Goal: Task Accomplishment & Management: Complete application form

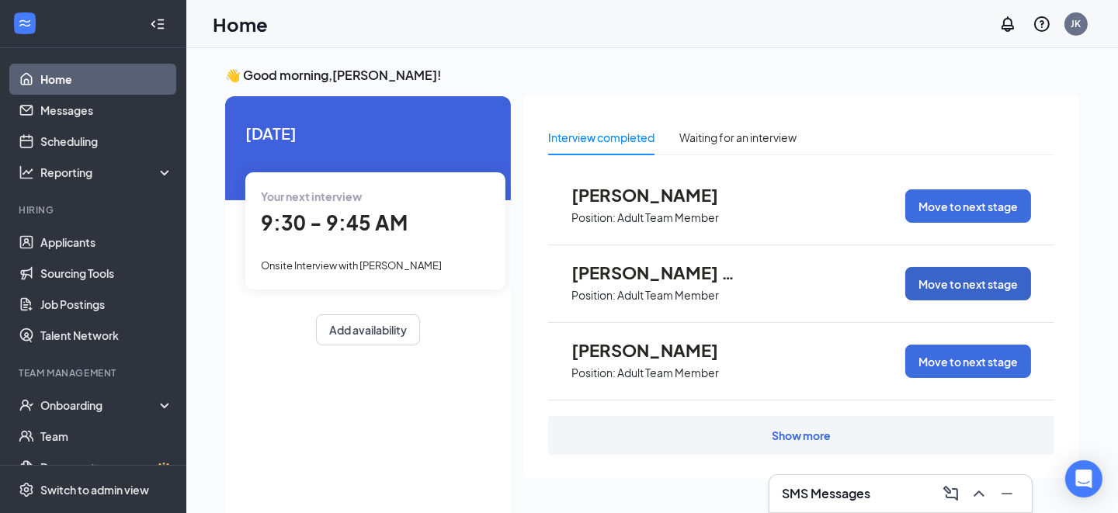
click at [999, 287] on button "Move to next stage" at bounding box center [969, 283] width 126 height 33
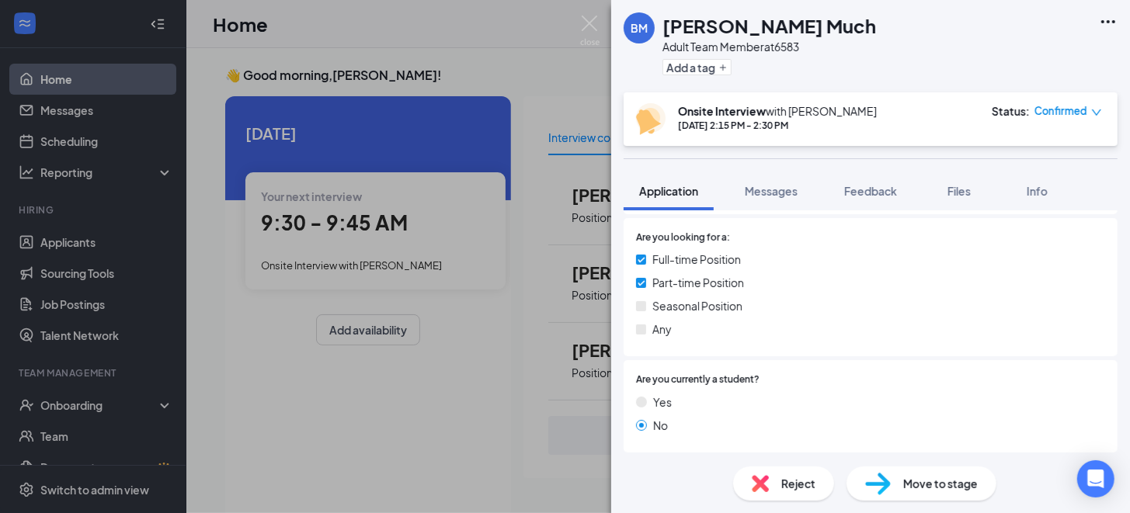
scroll to position [466, 0]
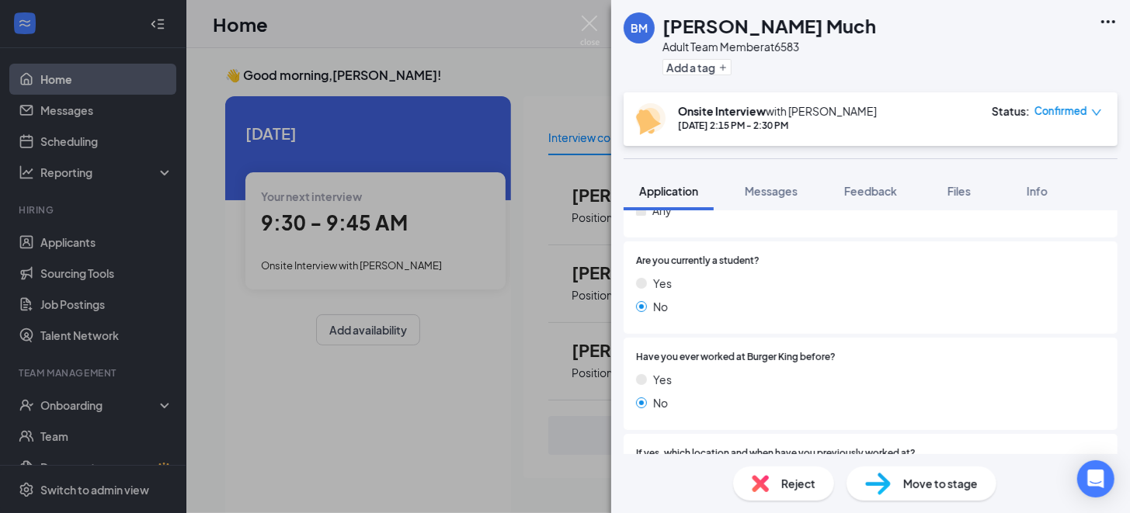
click at [913, 477] on span "Move to stage" at bounding box center [940, 483] width 75 height 17
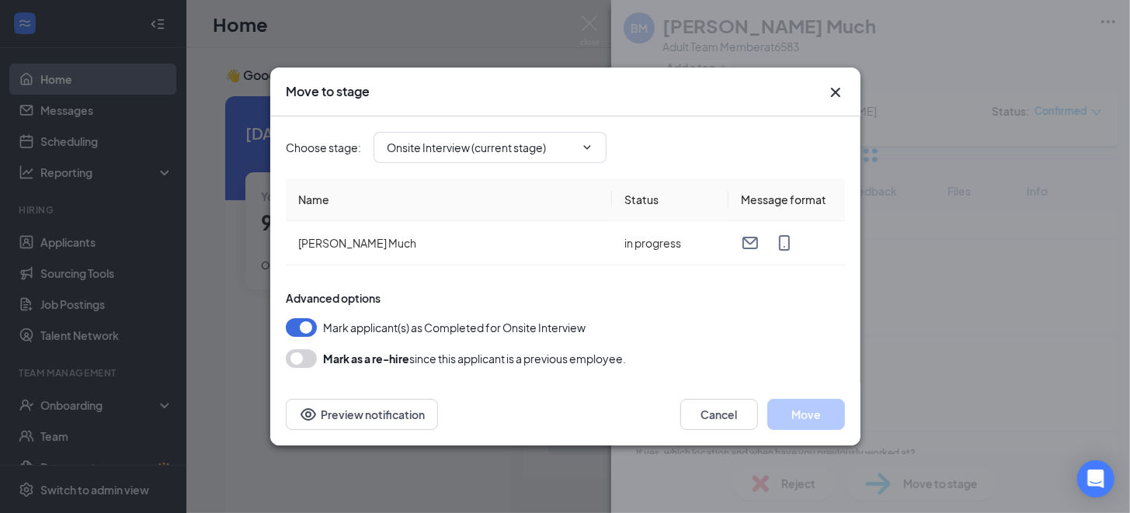
type input "Hiring Complete (final stage)"
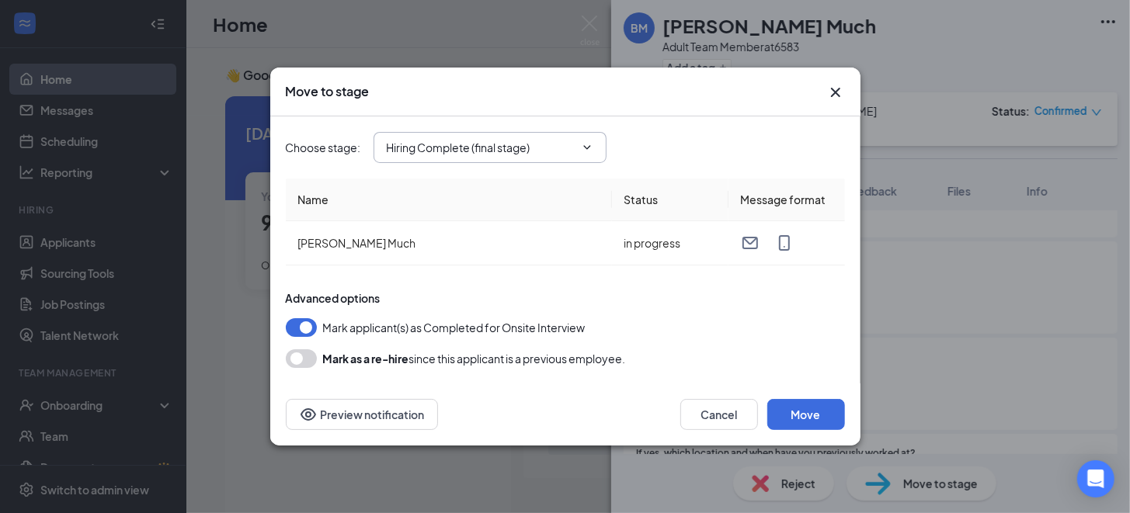
click at [586, 146] on icon "ChevronDown" at bounding box center [587, 147] width 12 height 12
click at [429, 149] on input "Hiring Complete (final stage)" at bounding box center [481, 147] width 188 height 17
click at [468, 256] on div "Onsite Interview (current stage)" at bounding box center [479, 247] width 159 height 17
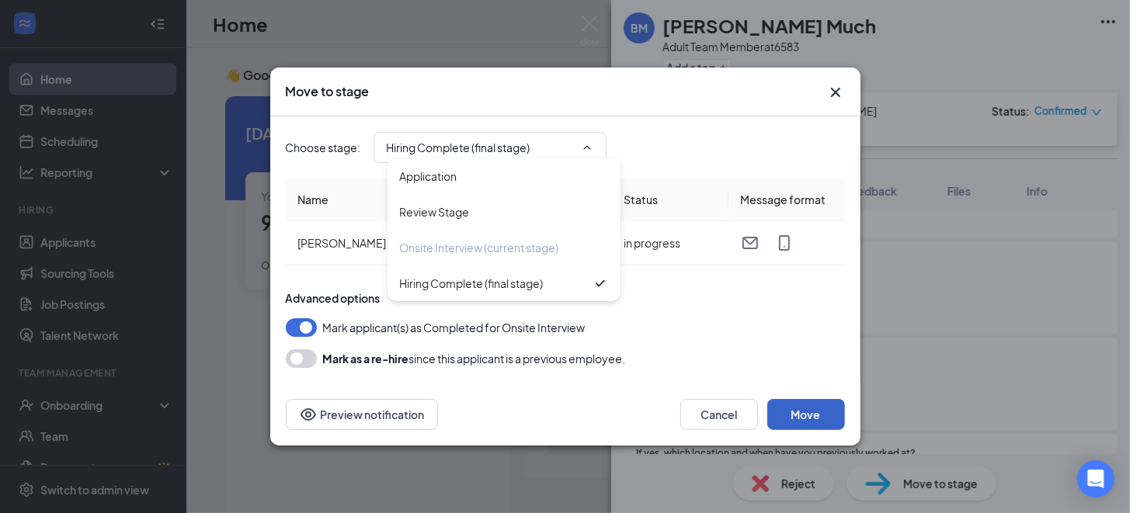
click at [817, 412] on button "Move" at bounding box center [806, 414] width 78 height 31
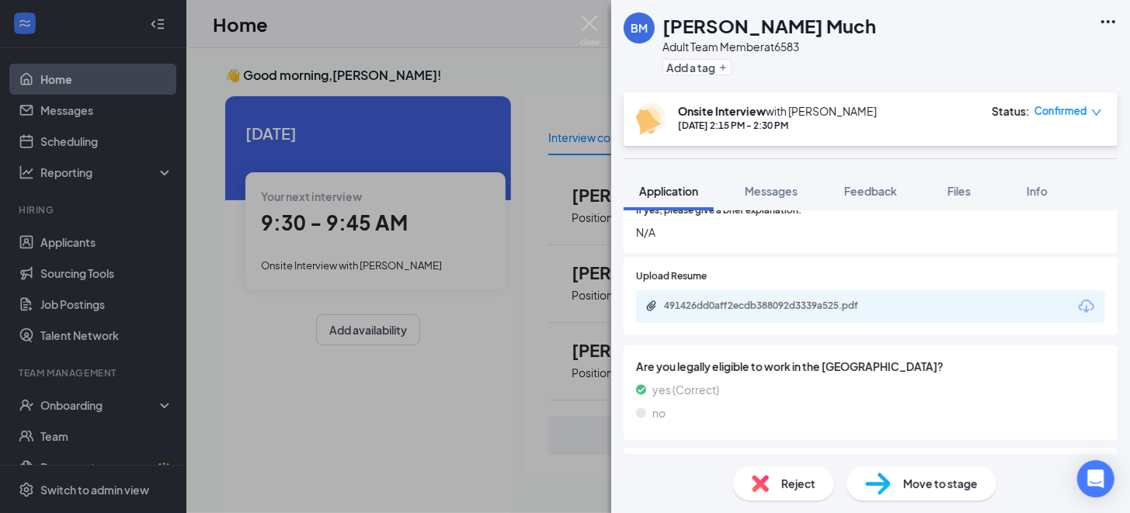
scroll to position [1641, 0]
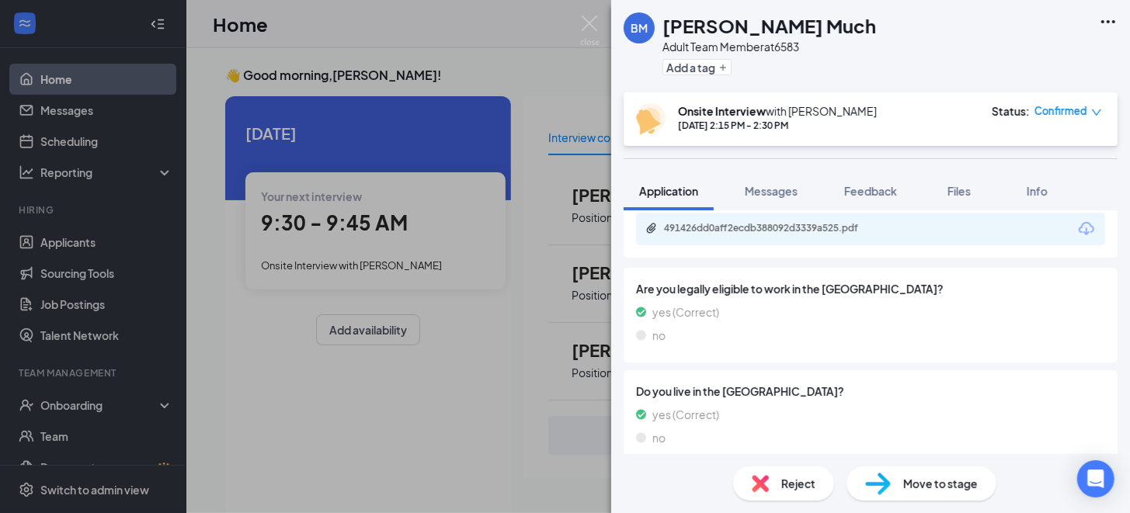
click at [937, 485] on span "Move to stage" at bounding box center [940, 483] width 75 height 17
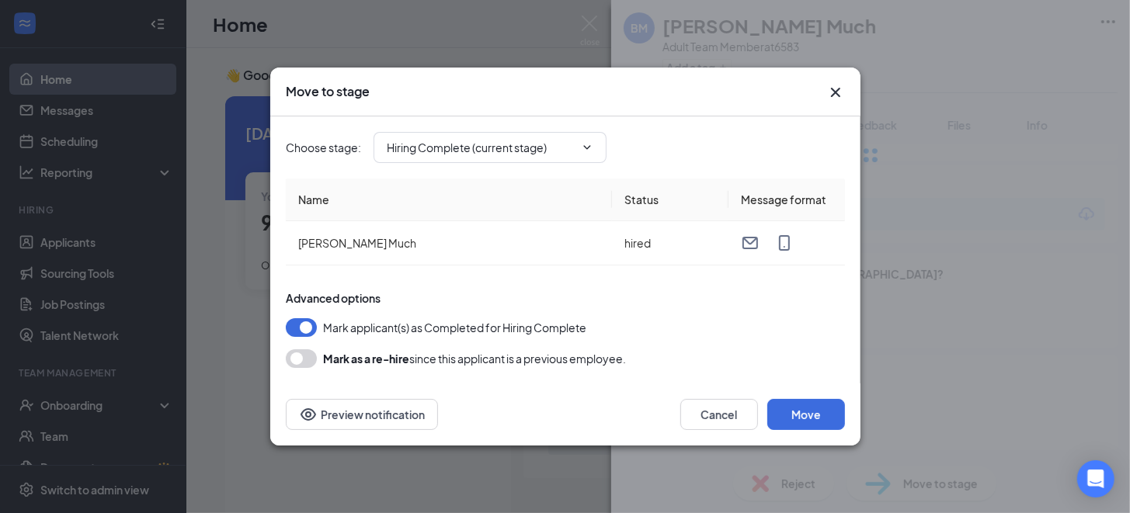
scroll to position [1569, 0]
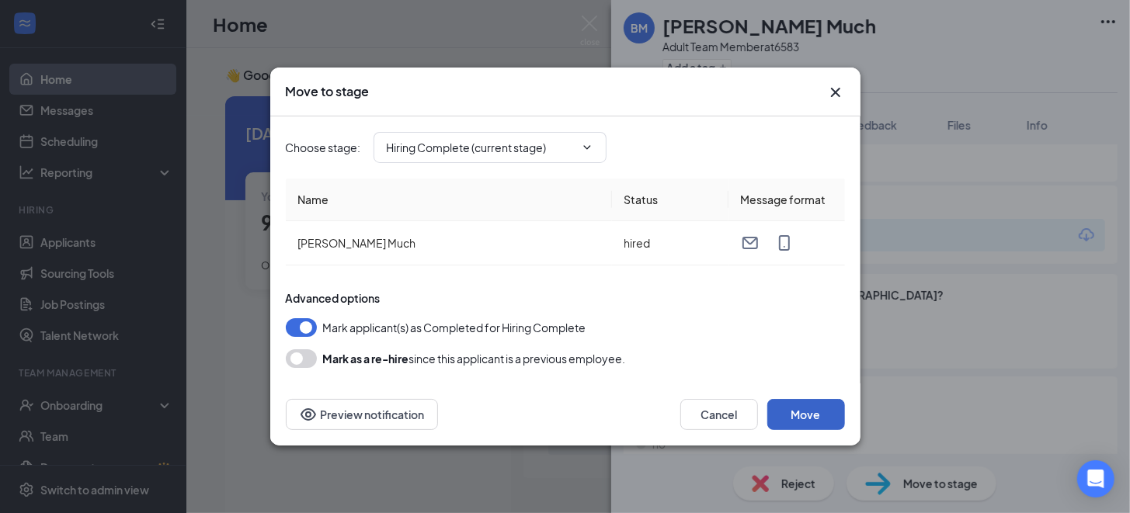
click at [805, 413] on button "Move" at bounding box center [806, 414] width 78 height 31
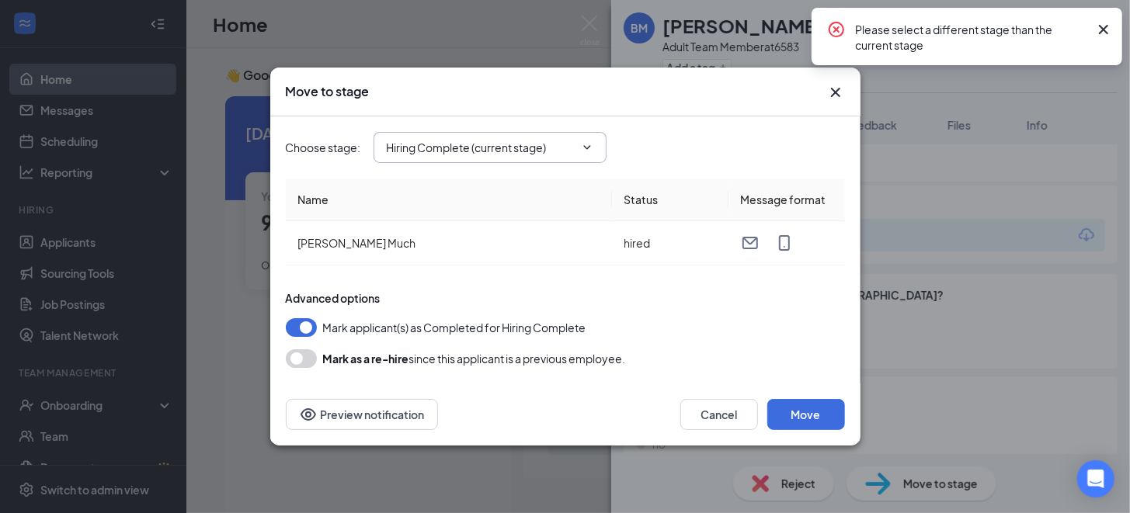
click at [539, 157] on span "Hiring Complete (current stage)" at bounding box center [490, 147] width 233 height 31
click at [466, 151] on input "Hiring Complete (current stage)" at bounding box center [481, 147] width 188 height 17
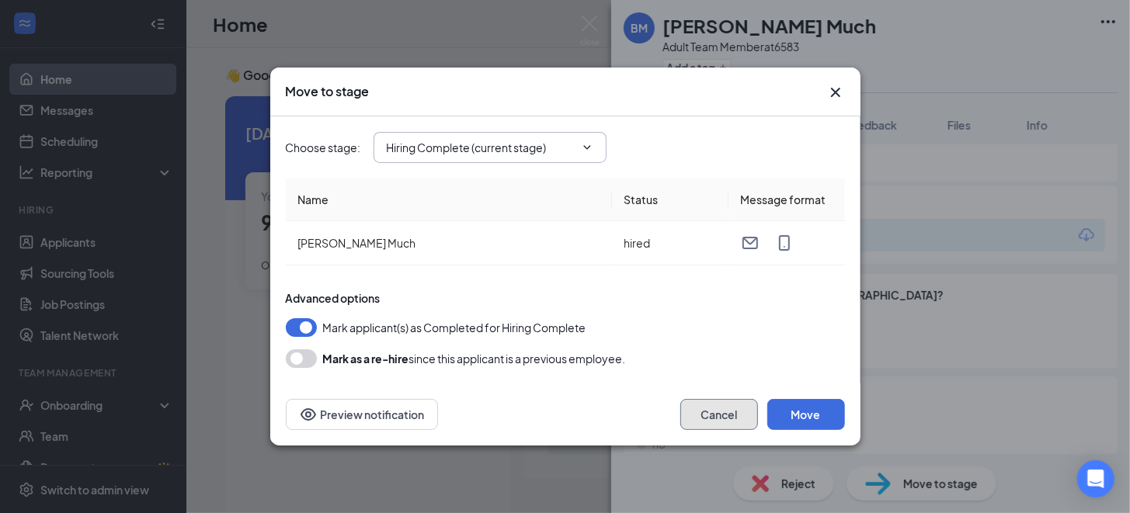
click at [732, 416] on button "Cancel" at bounding box center [719, 414] width 78 height 31
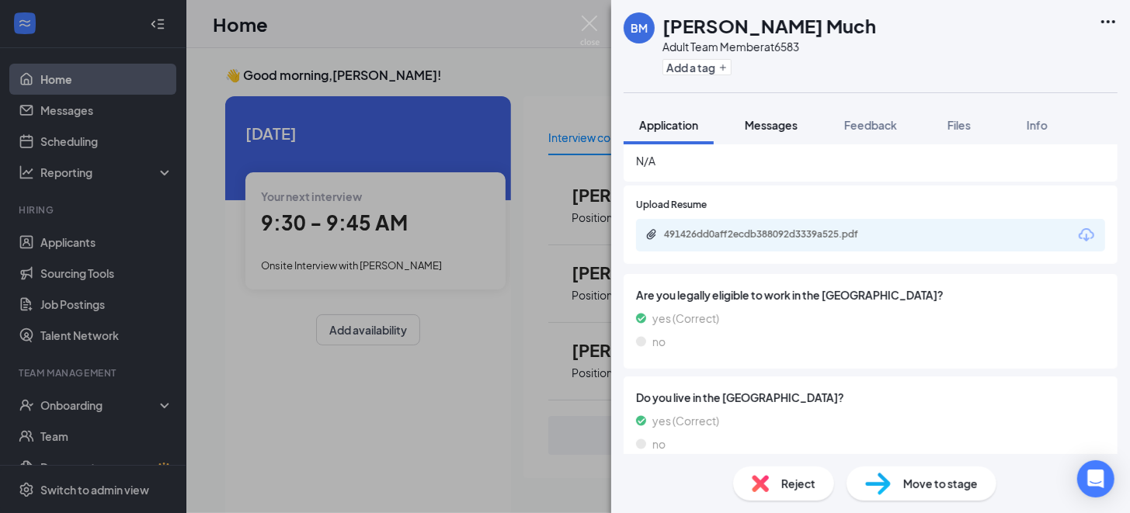
click at [778, 132] on div "Messages" at bounding box center [771, 125] width 53 height 16
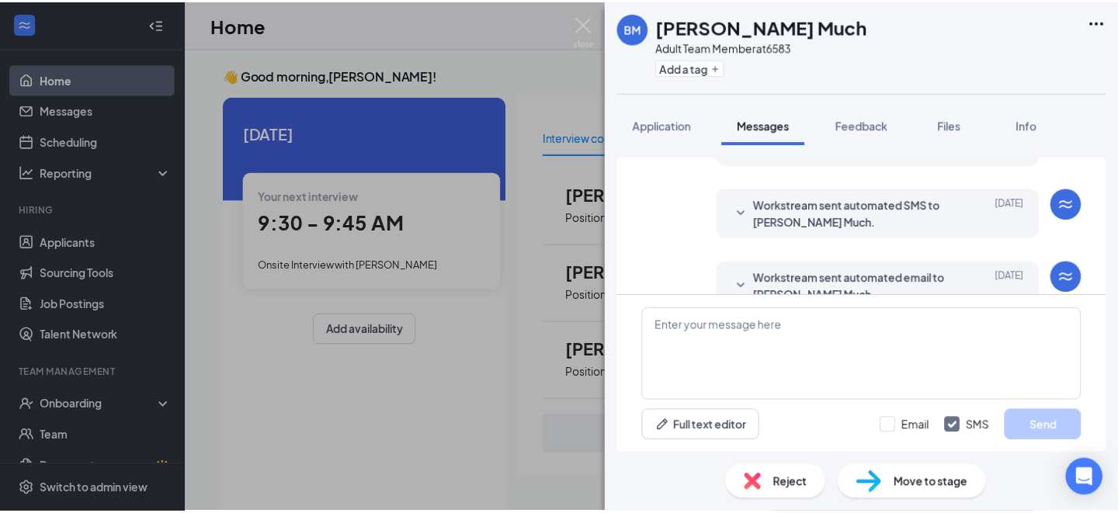
scroll to position [155, 0]
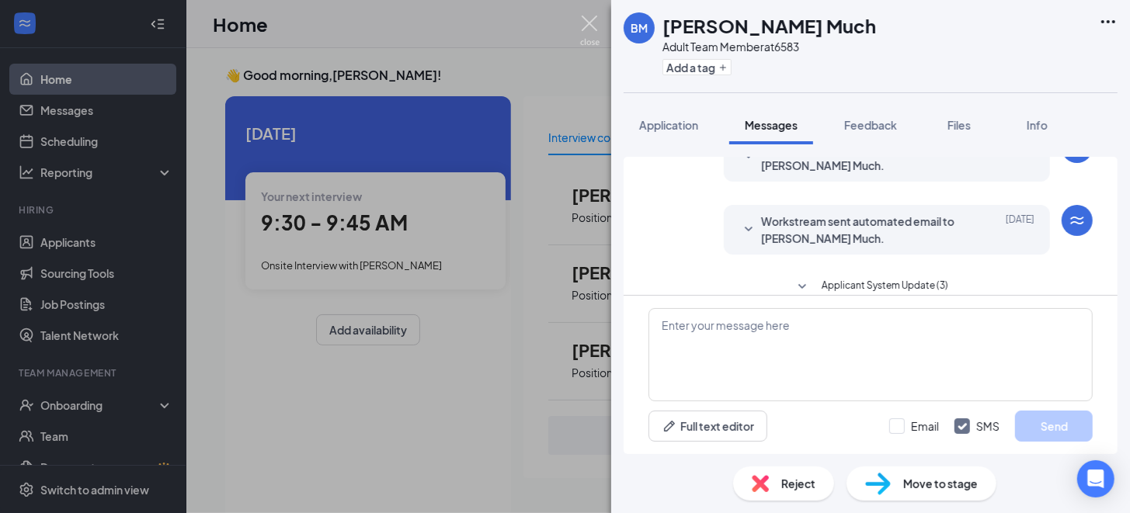
click at [587, 23] on img at bounding box center [589, 31] width 19 height 30
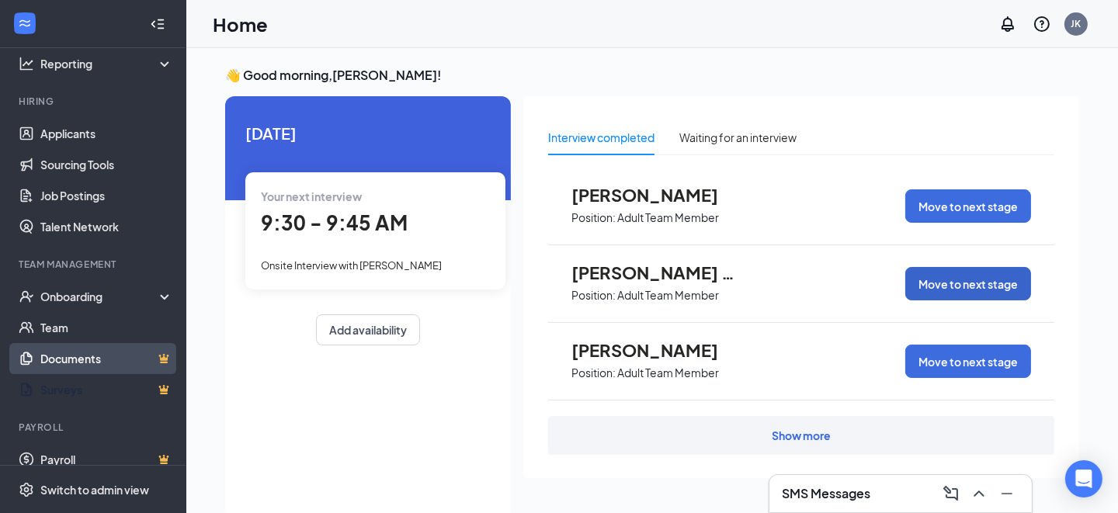
scroll to position [124, 0]
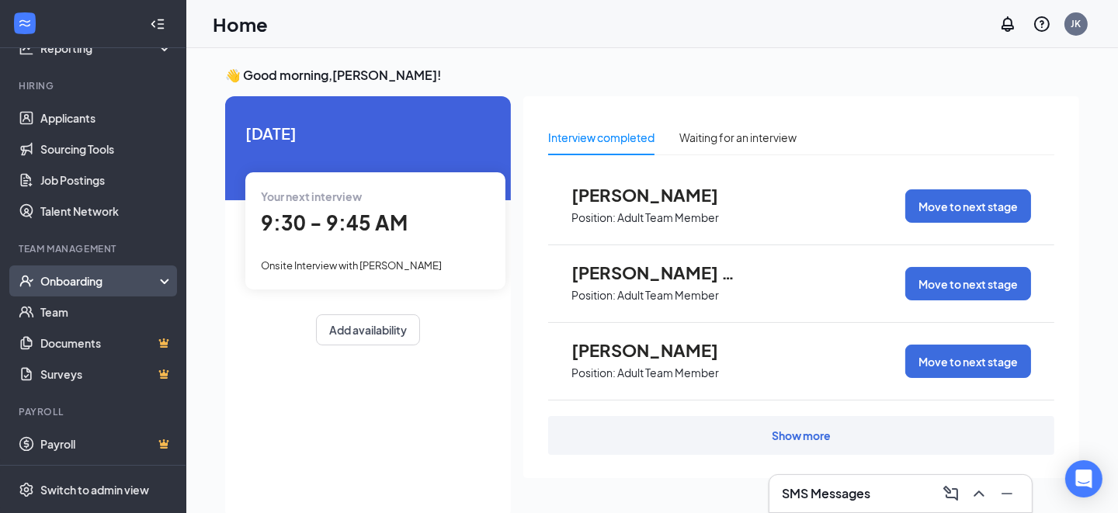
click at [57, 276] on div "Onboarding" at bounding box center [100, 281] width 120 height 16
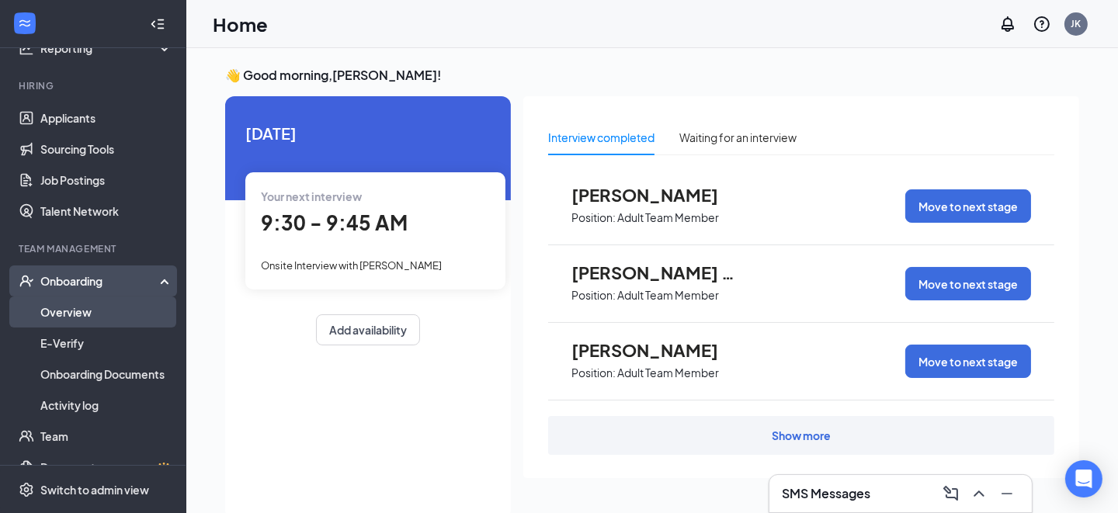
click at [62, 308] on link "Overview" at bounding box center [106, 312] width 133 height 31
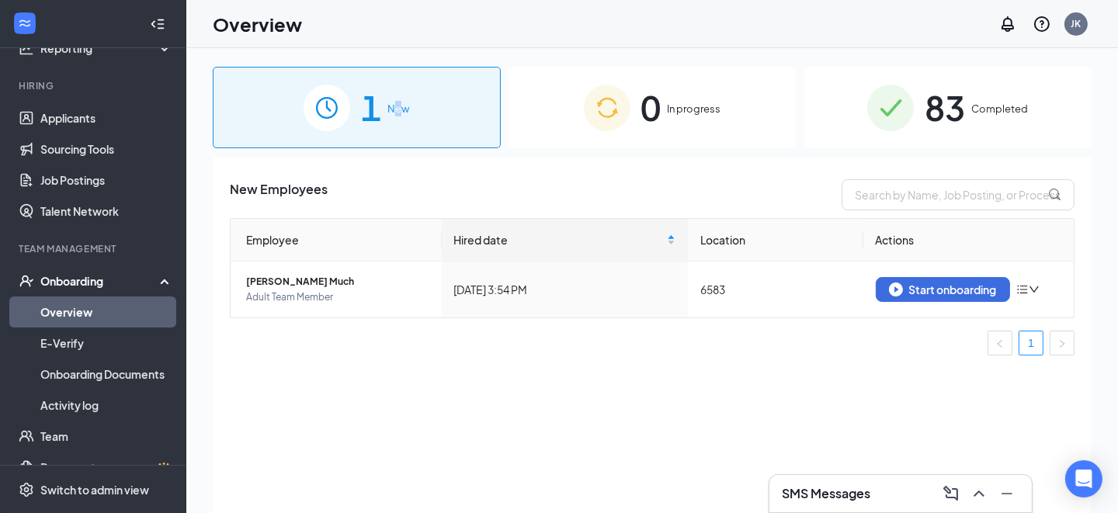
click at [398, 114] on span "New" at bounding box center [399, 109] width 22 height 16
click at [947, 294] on div "Start onboarding" at bounding box center [943, 290] width 108 height 14
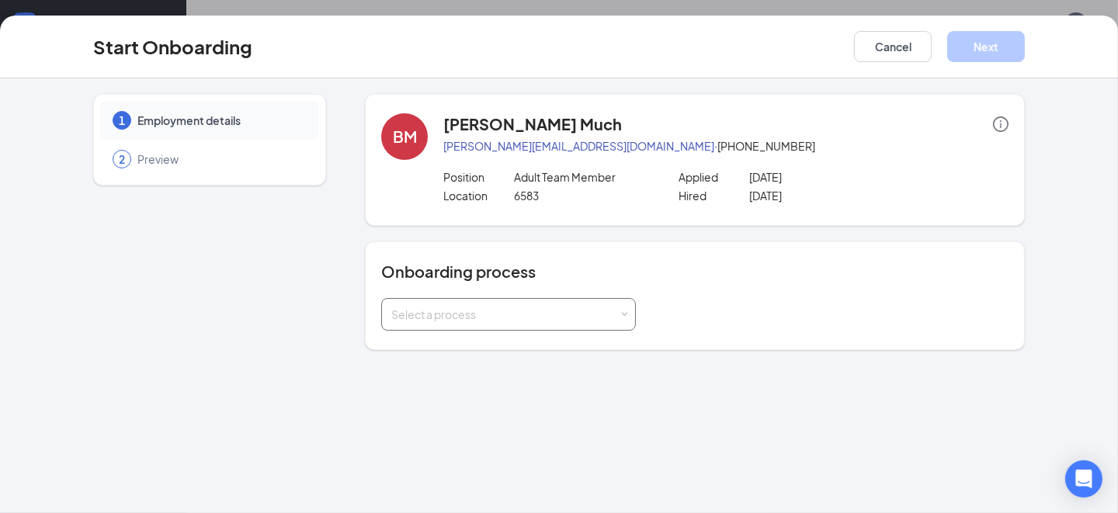
drag, startPoint x: 473, startPoint y: 320, endPoint x: 464, endPoint y: 314, distance: 11.2
click at [473, 320] on div "Select a process" at bounding box center [505, 315] width 228 height 16
drag, startPoint x: 820, startPoint y: 345, endPoint x: 728, endPoint y: 294, distance: 105.7
click at [815, 340] on div "Onboarding process Select a process" at bounding box center [695, 296] width 660 height 109
click at [148, 162] on span "Preview" at bounding box center [220, 159] width 166 height 16
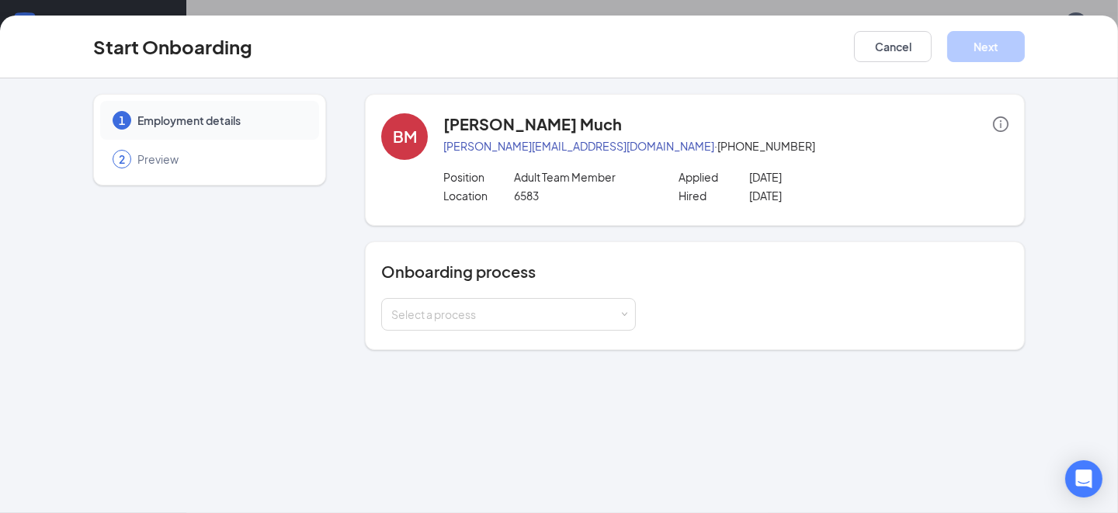
click at [186, 120] on span "Employment details" at bounding box center [220, 121] width 166 height 16
click at [626, 311] on span at bounding box center [624, 314] width 7 height 7
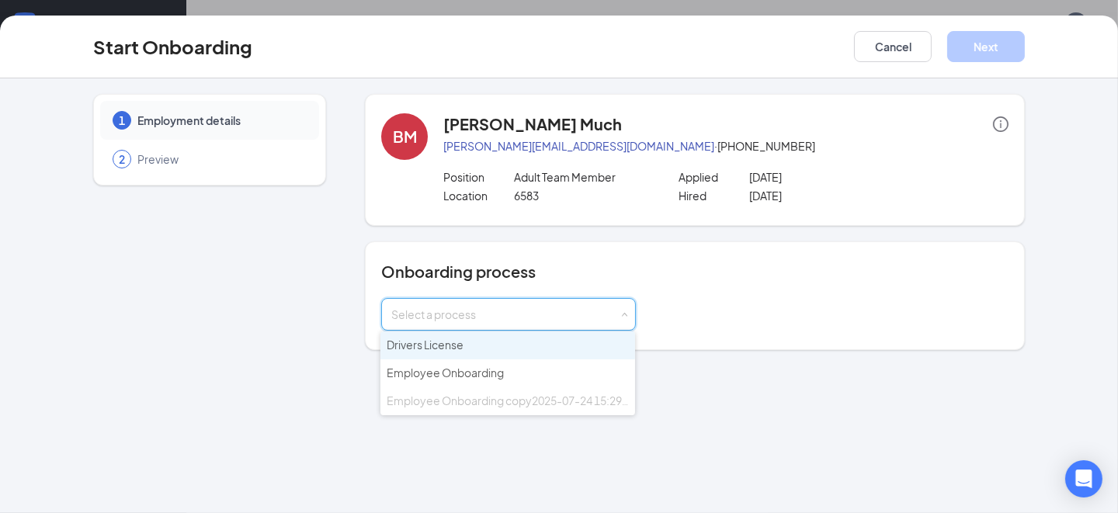
click at [426, 350] on span "Drivers License" at bounding box center [425, 345] width 77 height 14
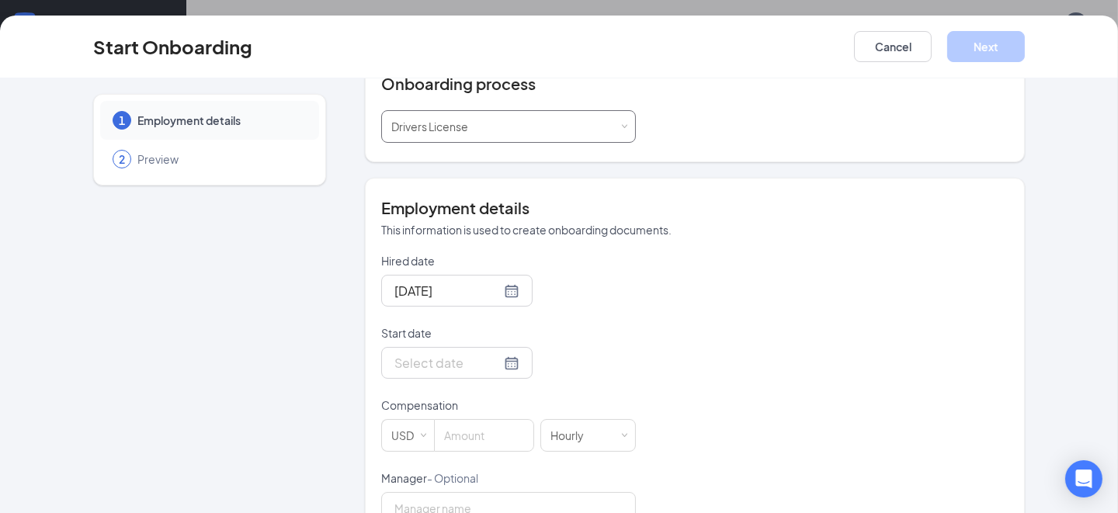
scroll to position [388, 0]
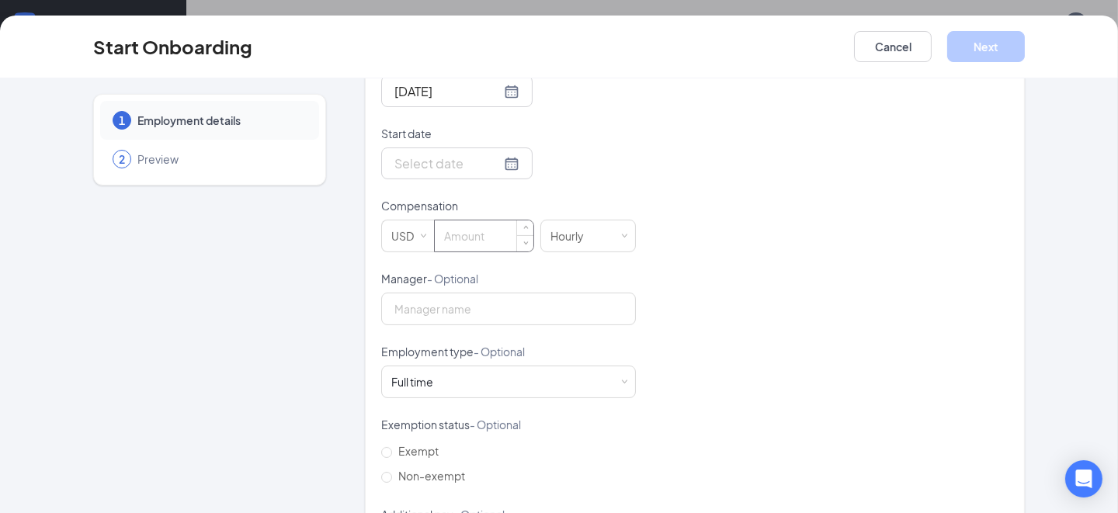
click at [483, 238] on input at bounding box center [484, 236] width 99 height 31
type input "11.5"
click at [930, 219] on div "Hired date [DATE] Start date Compensation USD 11.5 Hourly Manager - Optional Em…" at bounding box center [695, 308] width 628 height 508
drag, startPoint x: 454, startPoint y: 311, endPoint x: 526, endPoint y: 305, distance: 72.5
click at [454, 311] on input "Manager - Optional" at bounding box center [508, 309] width 255 height 33
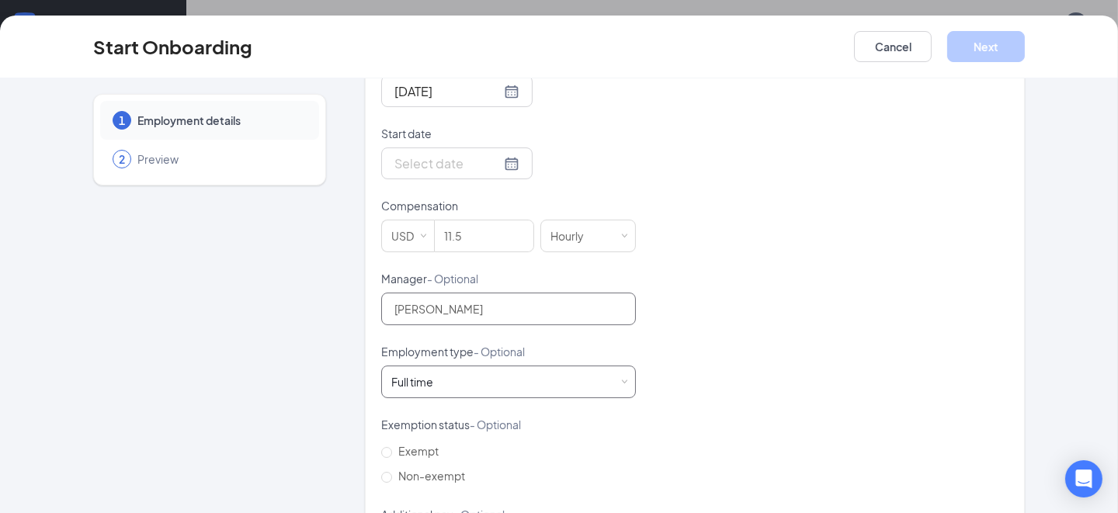
type input "[PERSON_NAME]"
click at [409, 381] on div "Full time" at bounding box center [412, 382] width 42 height 16
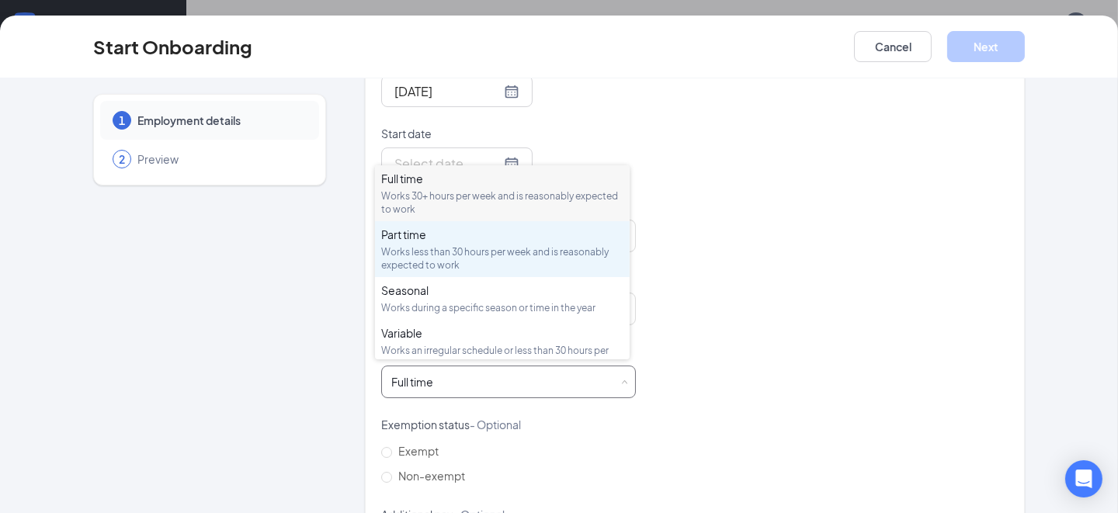
click at [422, 250] on div "Works less than 30 hours per week and is reasonably expected to work" at bounding box center [502, 258] width 242 height 26
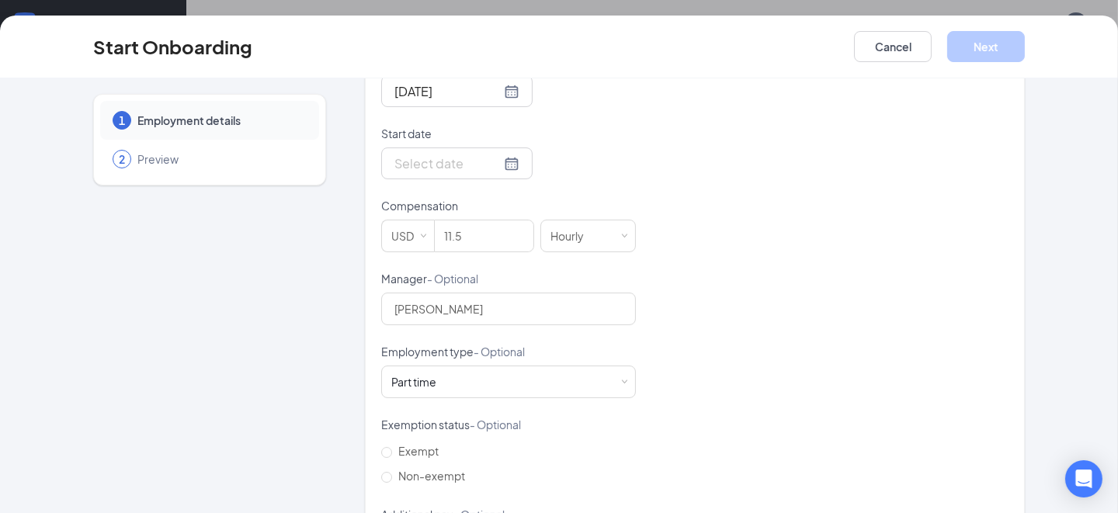
click at [740, 294] on div "Hired date [DATE] Start date Compensation USD 11.5 Hourly Manager - Optional [P…" at bounding box center [695, 308] width 628 height 508
click at [509, 381] on div "Part time Works less than 30 hours per week and is reasonably expected to work" at bounding box center [508, 382] width 235 height 31
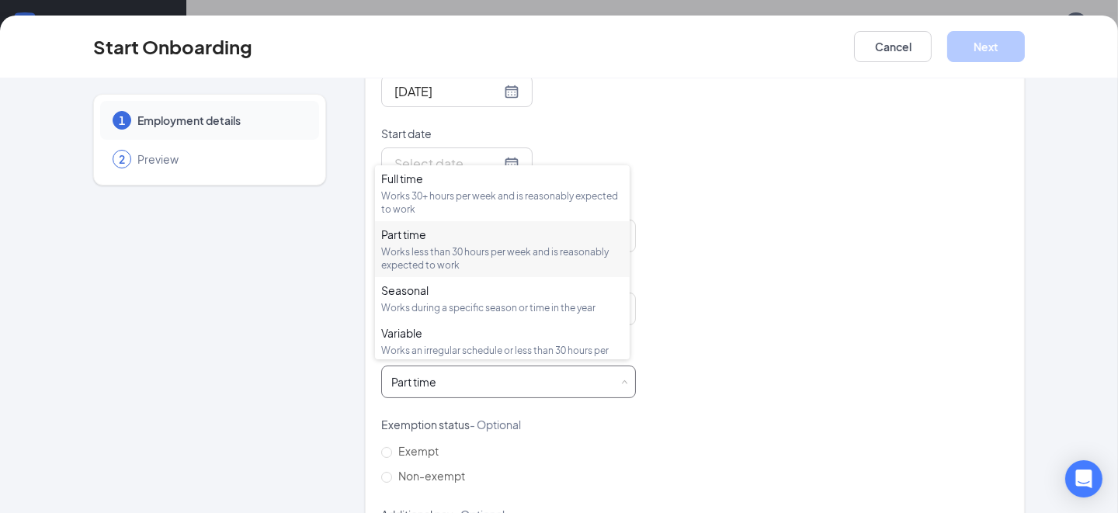
scroll to position [468, 0]
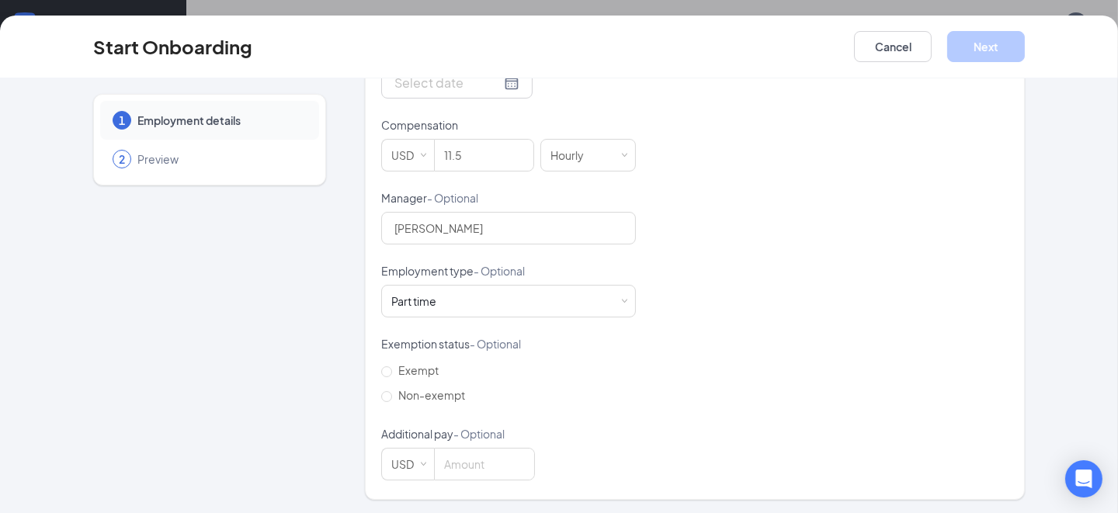
drag, startPoint x: 836, startPoint y: 391, endPoint x: 753, endPoint y: 370, distance: 85.0
click at [835, 391] on div "Hired date [DATE] Start date Compensation USD 11.5 Hourly Manager - Optional [P…" at bounding box center [695, 227] width 628 height 508
click at [381, 395] on input "Non-exempt" at bounding box center [386, 396] width 11 height 11
radio input "true"
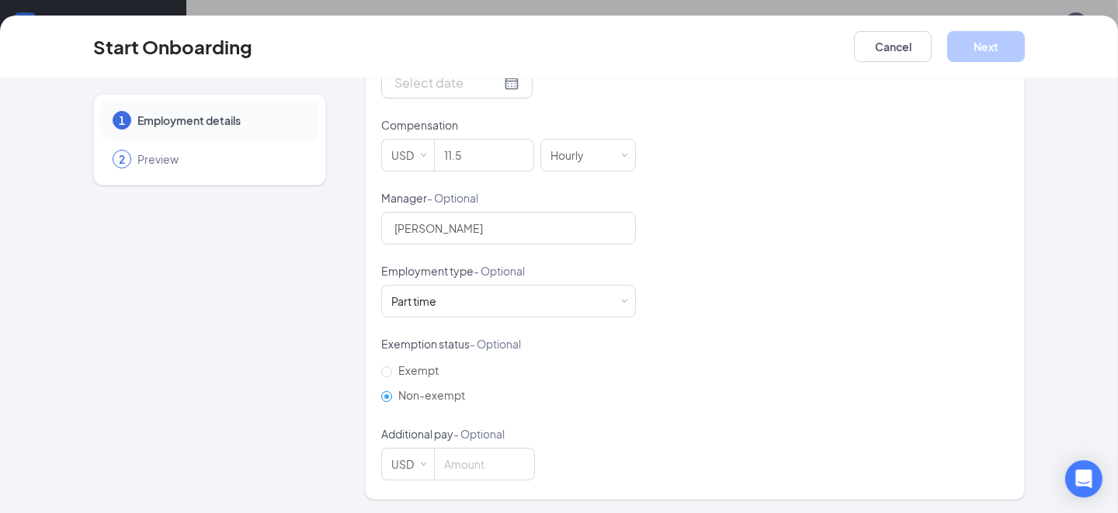
click at [586, 436] on p "Additional pay - Optional" at bounding box center [508, 434] width 255 height 16
click at [447, 458] on input at bounding box center [484, 464] width 99 height 31
click at [531, 469] on span "USD" at bounding box center [508, 464] width 255 height 33
type input "0"
click at [524, 469] on span "Decrease Value" at bounding box center [526, 470] width 5 height 5
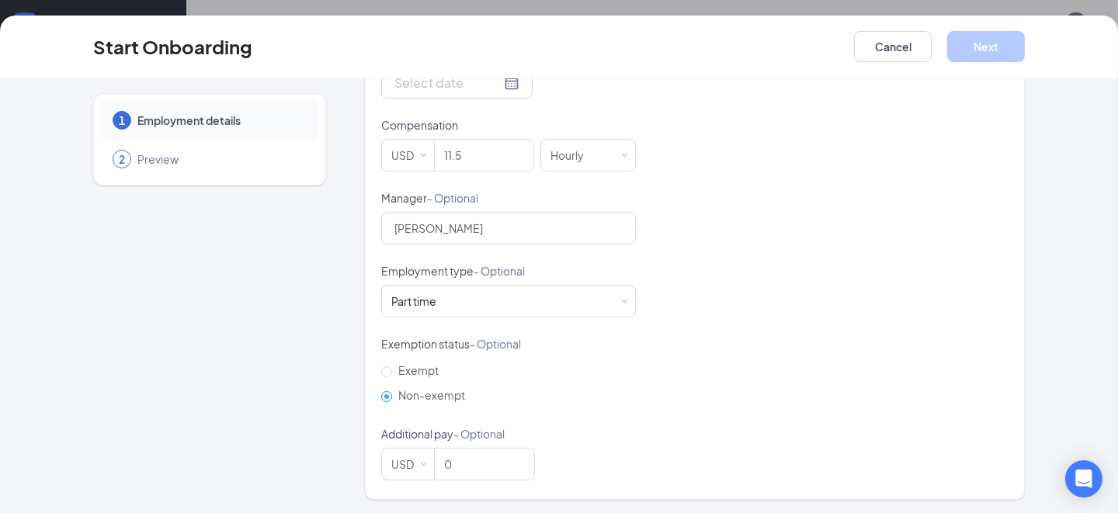
click at [695, 429] on div "Hired date [DATE] Start date Compensation USD 11.5 Hourly Manager - Optional [P…" at bounding box center [695, 227] width 628 height 508
click at [745, 347] on div "Hired date [DATE] Start date Compensation USD 11.5 Hourly Manager - Optional [P…" at bounding box center [695, 227] width 628 height 508
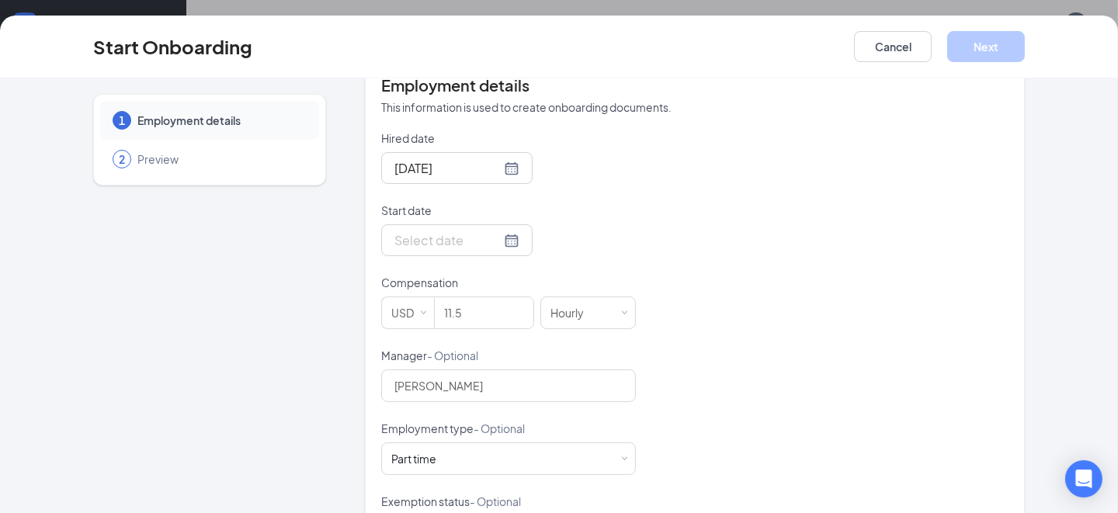
scroll to position [158, 0]
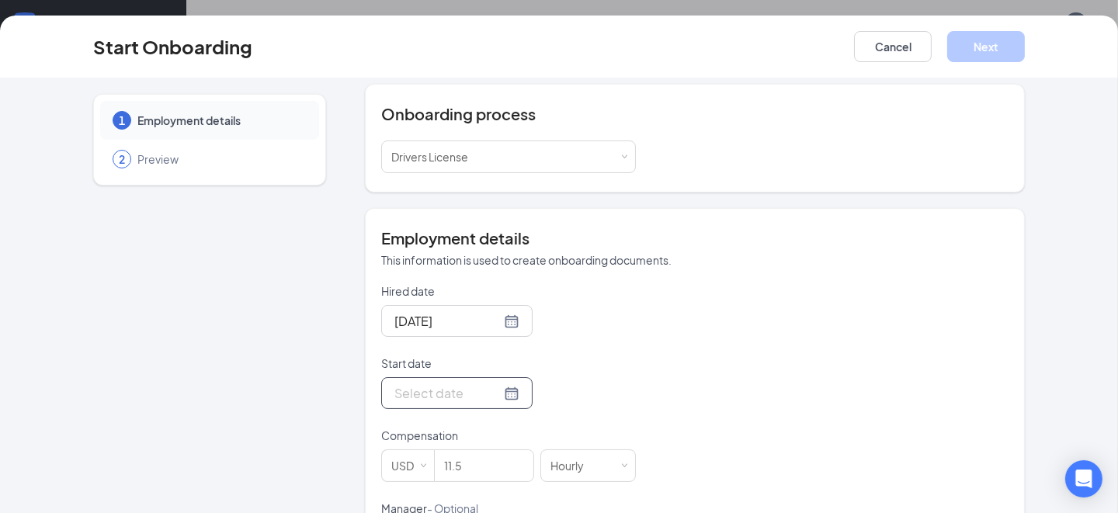
click at [499, 392] on div at bounding box center [456, 393] width 151 height 32
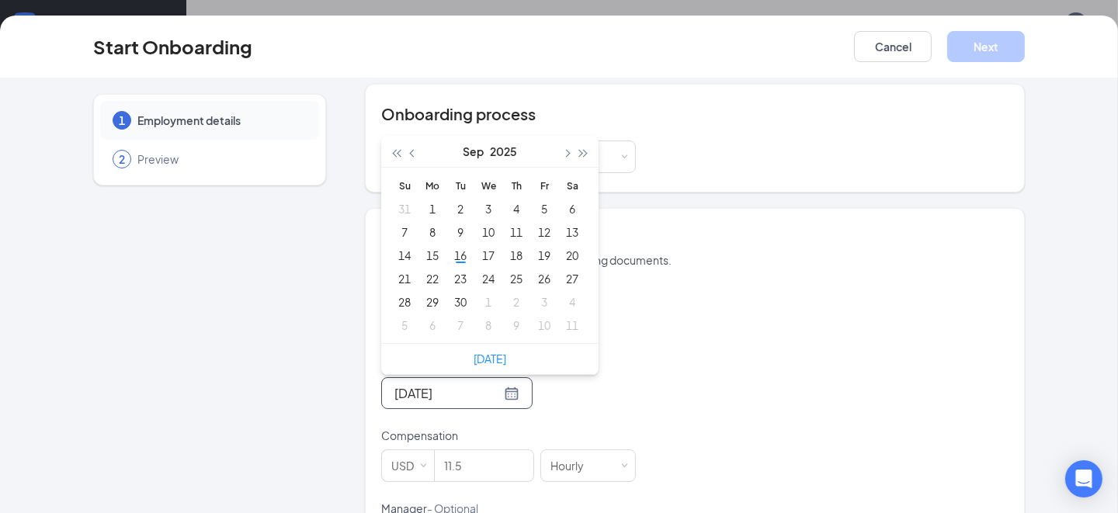
type input "[DATE]"
click at [424, 276] on div "22" at bounding box center [432, 279] width 19 height 19
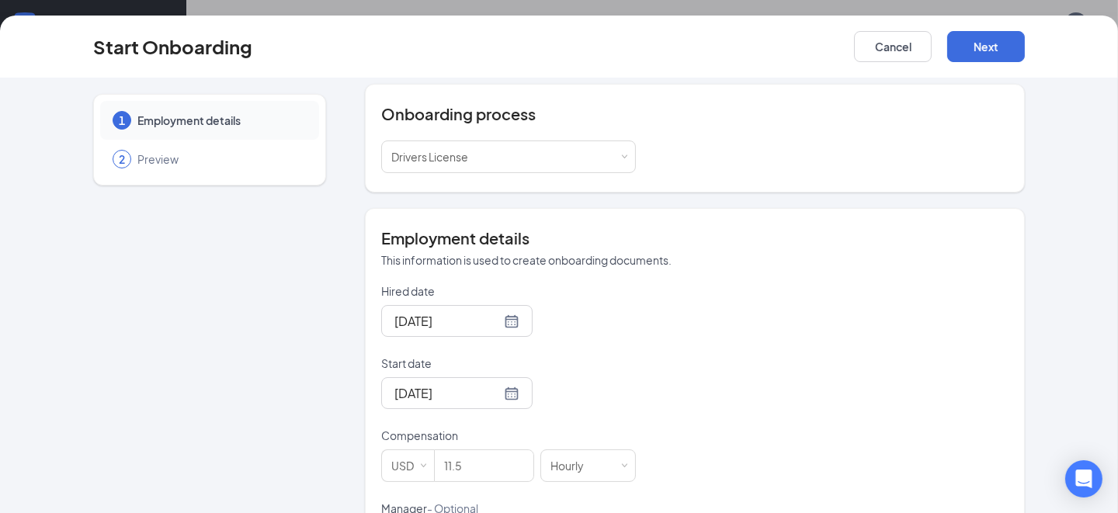
click at [1001, 50] on button "Next" at bounding box center [987, 46] width 78 height 31
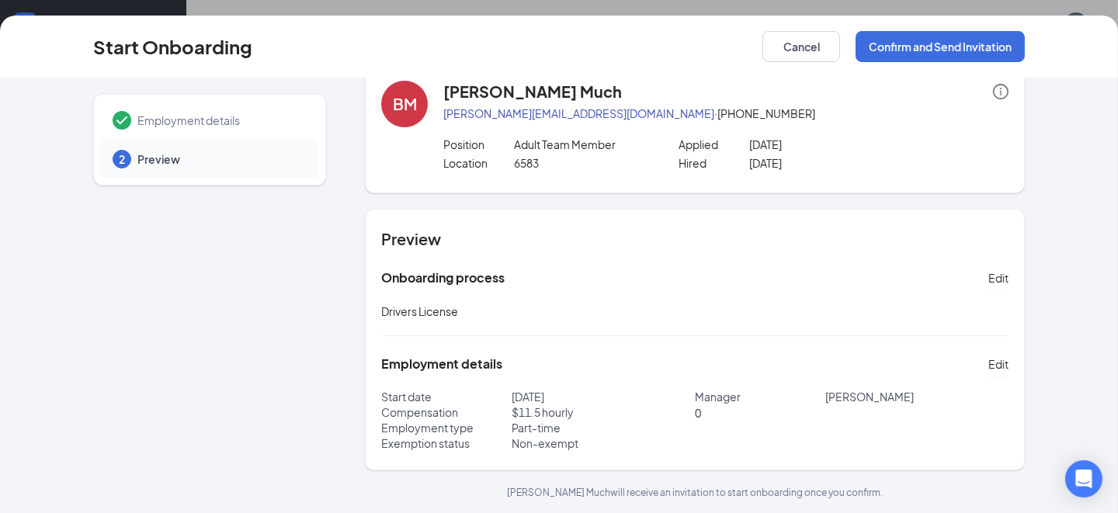
scroll to position [32, 0]
click at [911, 71] on div "Start Onboarding Cancel Confirm and Send Invitation" at bounding box center [559, 47] width 1118 height 63
click at [909, 56] on button "Confirm and Send Invitation" at bounding box center [940, 46] width 169 height 31
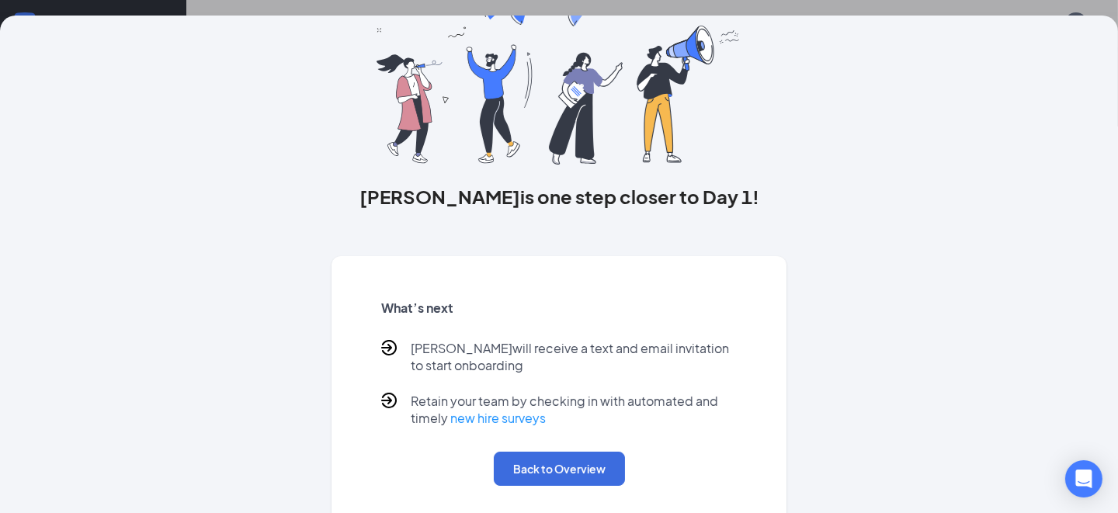
scroll to position [103, 0]
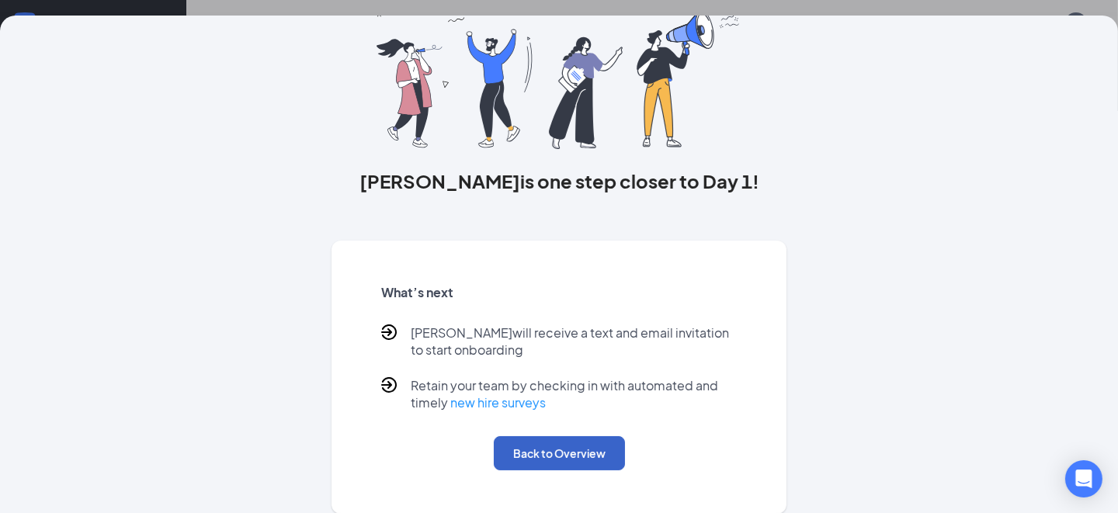
click at [548, 454] on button "Back to Overview" at bounding box center [559, 453] width 131 height 34
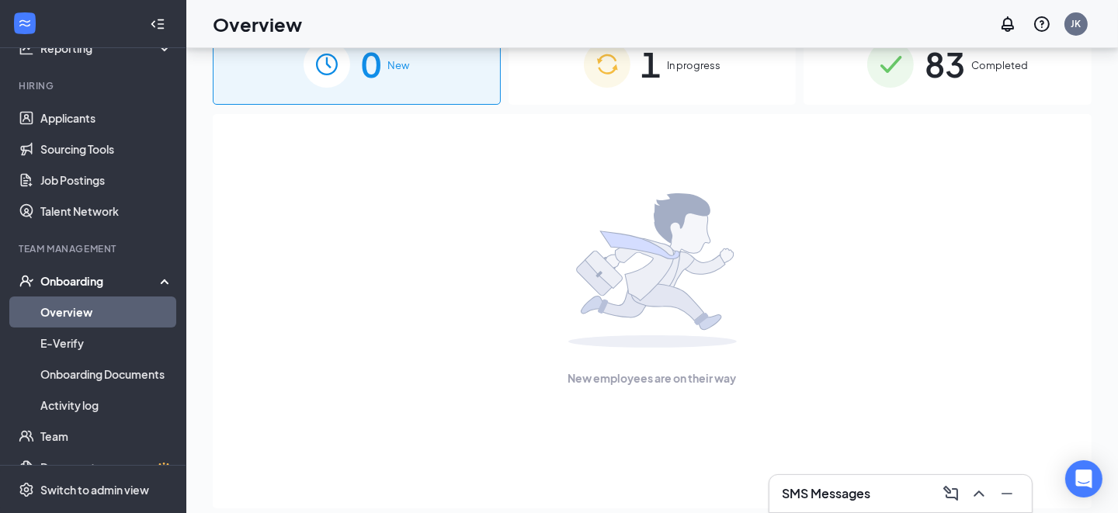
scroll to position [0, 0]
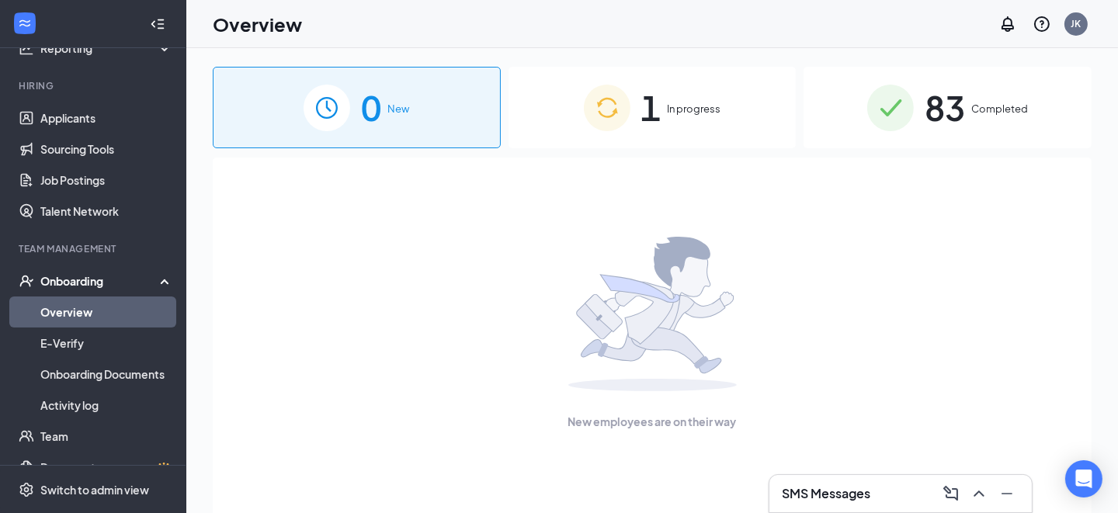
click at [686, 129] on div "1 In progress" at bounding box center [653, 108] width 288 height 82
